Goal: Information Seeking & Learning: Learn about a topic

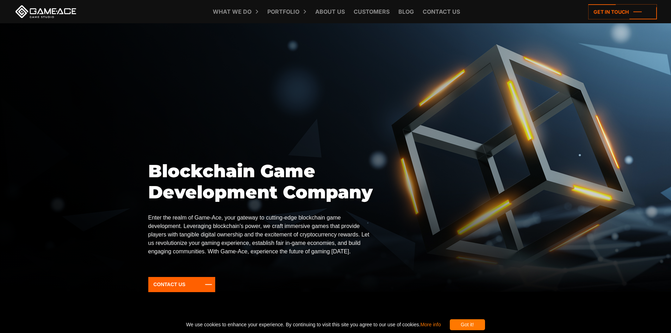
click at [367, 142] on div at bounding box center [335, 157] width 671 height 268
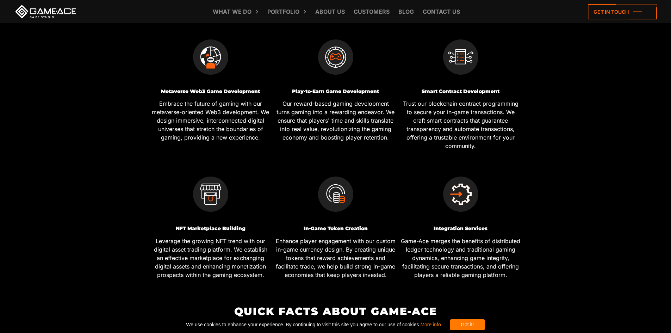
scroll to position [323, 0]
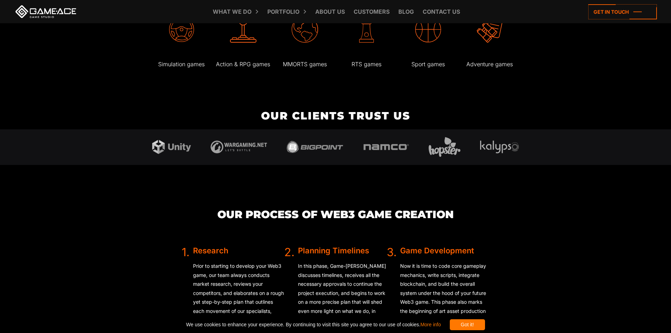
scroll to position [1479, 0]
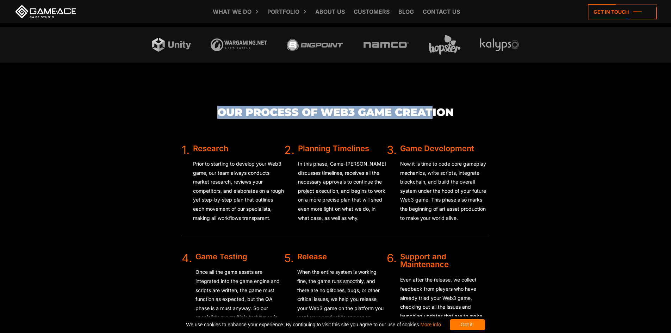
drag, startPoint x: 332, startPoint y: 121, endPoint x: 459, endPoint y: 125, distance: 127.6
click at [459, 125] on div "Our Process of Web3 Game Creation 1. Research Prior to starting to develop your…" at bounding box center [335, 252] width 375 height 378
click at [459, 118] on h3 "Our Process of Web3 Game Creation" at bounding box center [336, 112] width 308 height 12
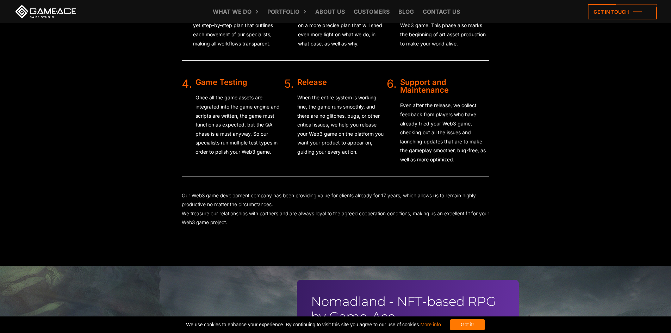
scroll to position [1761, 0]
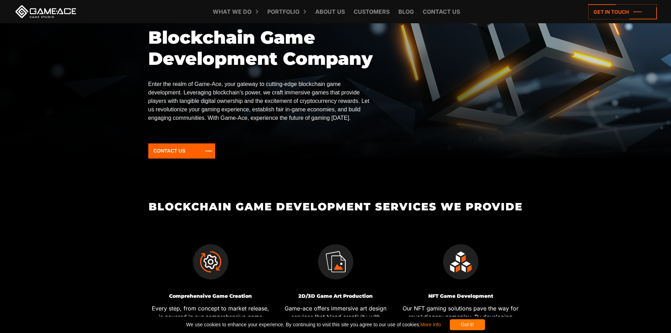
scroll to position [247, 0]
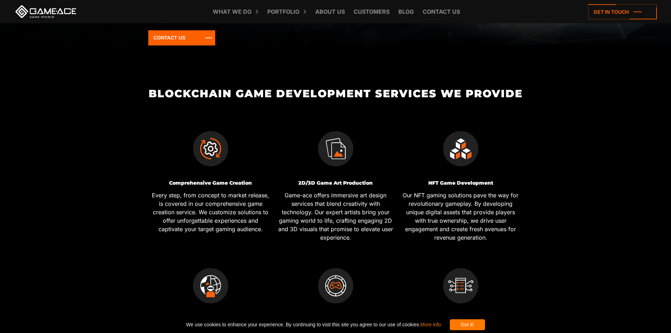
click at [181, 176] on div "Comprehensive Game Creation Every step, from concept to market release, is cove…" at bounding box center [210, 181] width 125 height 137
click at [180, 185] on h3 "Comprehensive Game Creation" at bounding box center [211, 182] width 120 height 5
click at [198, 279] on img at bounding box center [210, 285] width 35 height 35
click at [211, 290] on img at bounding box center [210, 285] width 35 height 35
click at [361, 290] on div at bounding box center [336, 280] width 120 height 60
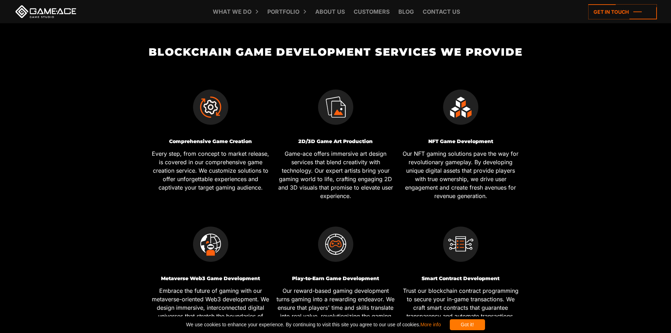
scroll to position [352, 0]
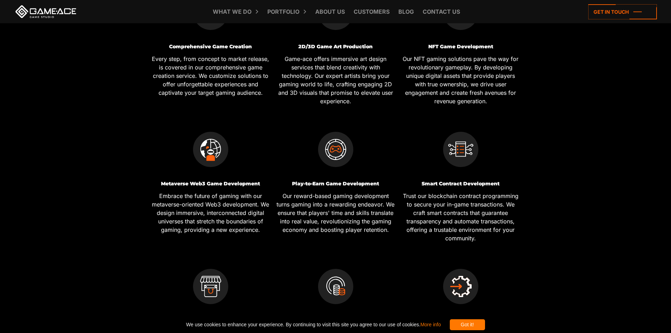
scroll to position [458, 0]
